Goal: Information Seeking & Learning: Learn about a topic

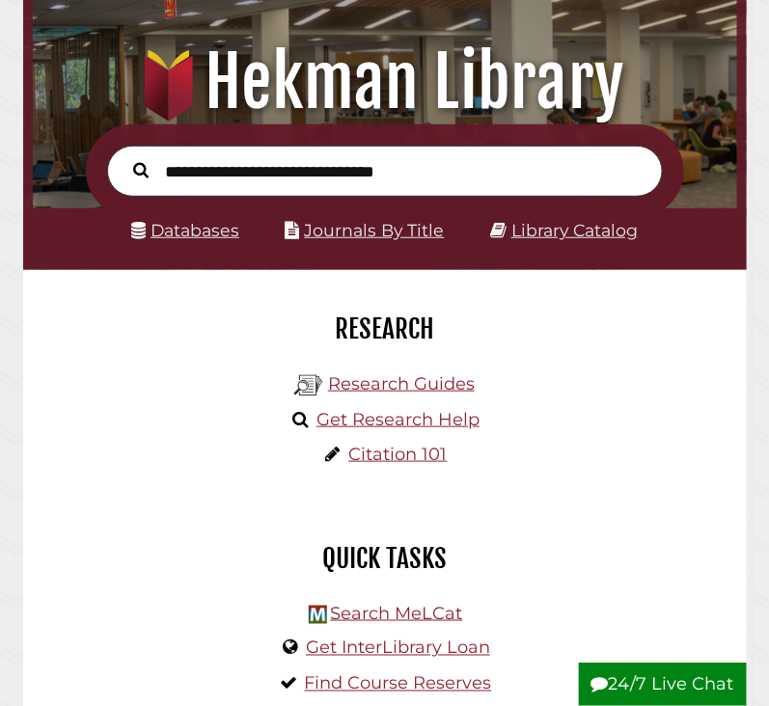
scroll to position [177, 0]
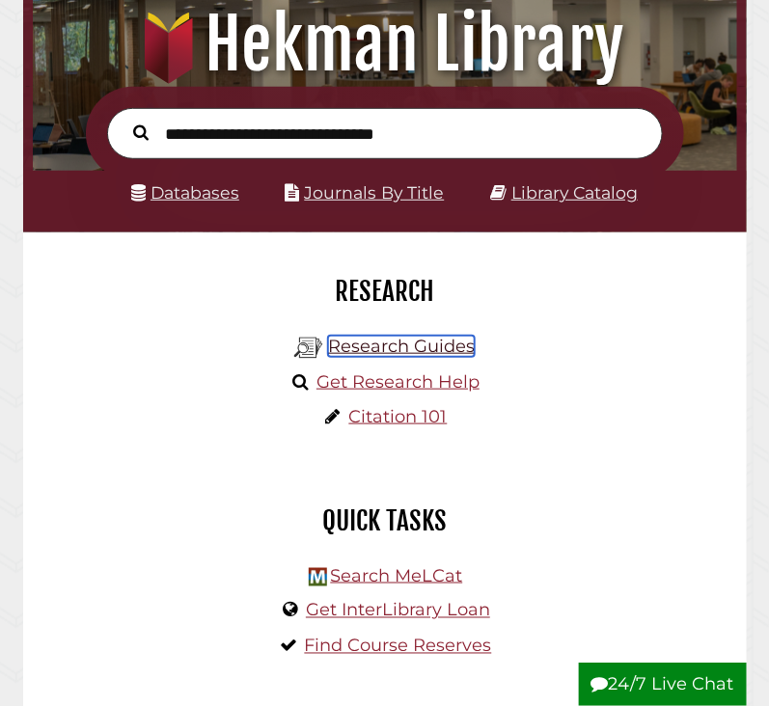
click at [402, 346] on link "Research Guides" at bounding box center [401, 346] width 147 height 21
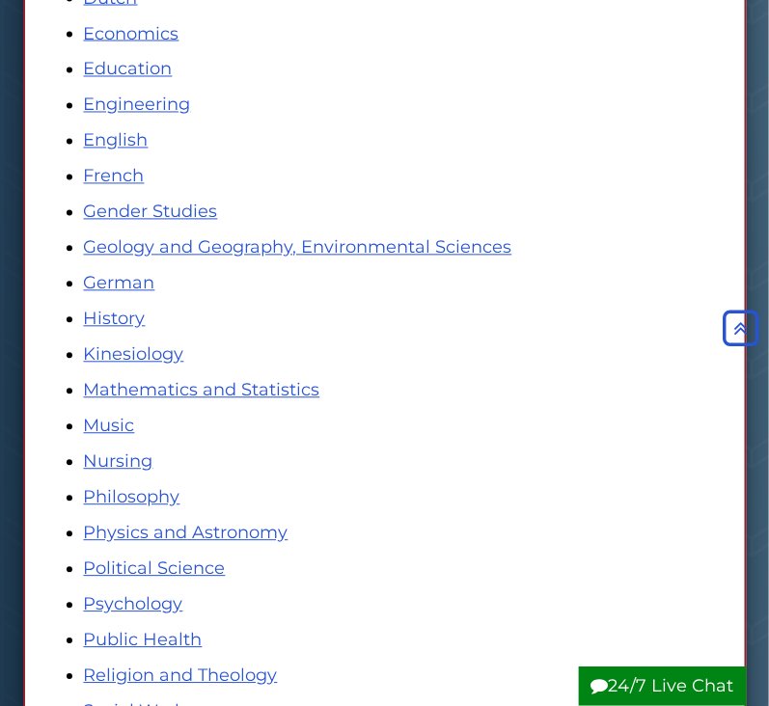
scroll to position [699, 0]
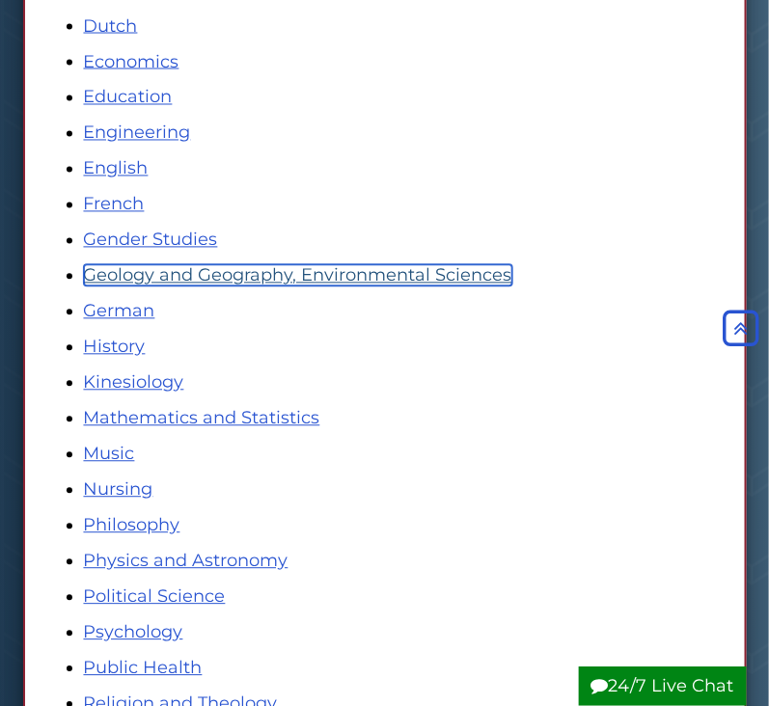
click at [296, 270] on link "Geology and Geography, Environmental Sciences" at bounding box center [298, 275] width 428 height 21
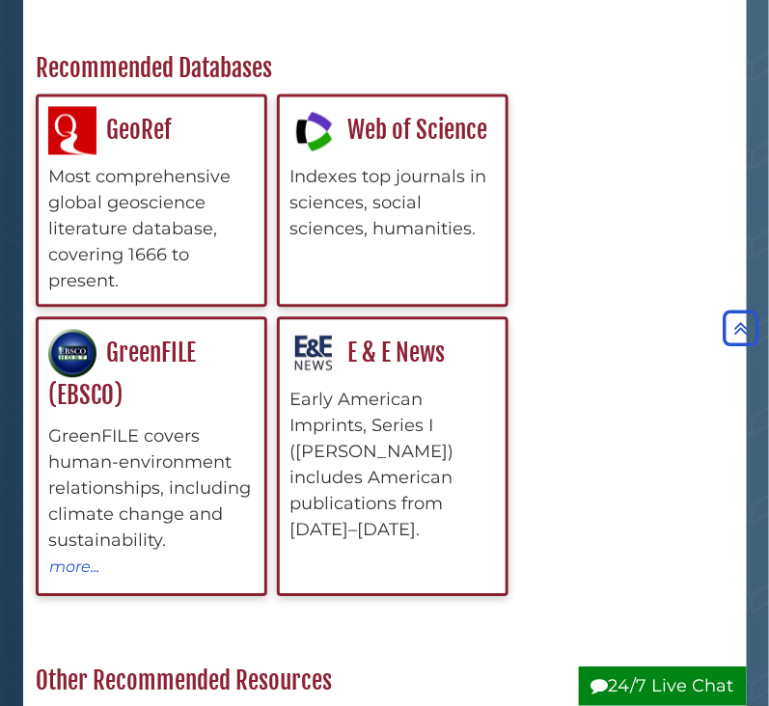
scroll to position [762, 0]
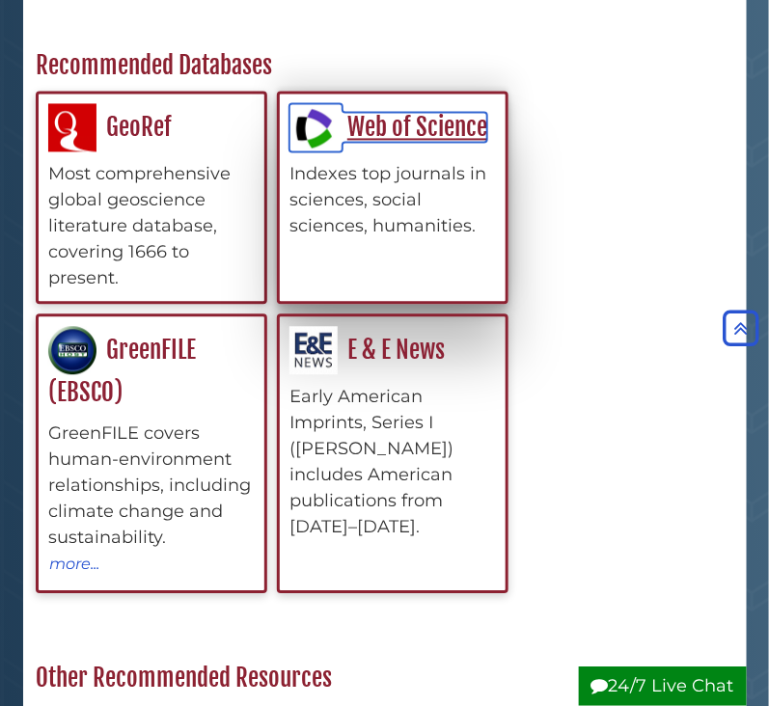
click at [397, 126] on link "Web of Science" at bounding box center [388, 128] width 198 height 30
